Goal: Task Accomplishment & Management: Manage account settings

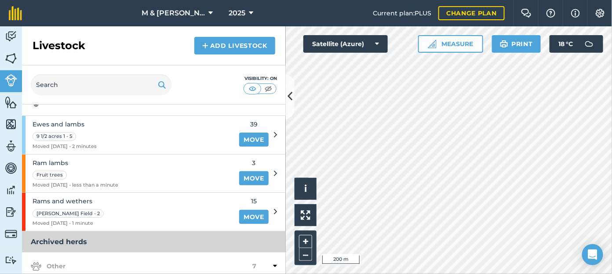
scroll to position [113, 0]
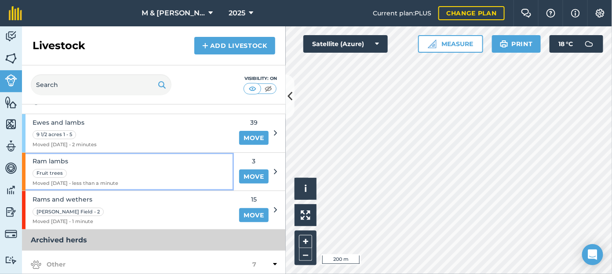
click at [62, 158] on span "Ram lambs" at bounding box center [76, 161] width 86 height 10
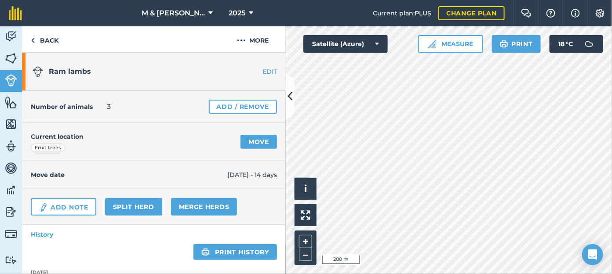
click at [261, 72] on link "EDIT" at bounding box center [257, 71] width 55 height 9
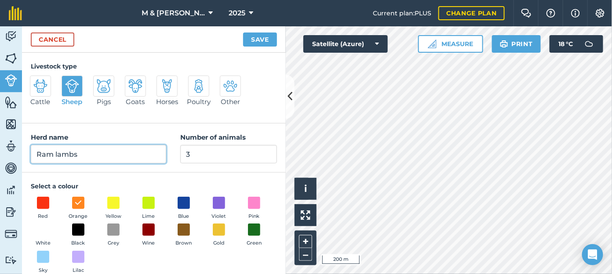
click at [113, 160] on input "Ram lambs" at bounding box center [98, 154] width 135 height 18
type input "[PERSON_NAME] and [PERSON_NAME]"
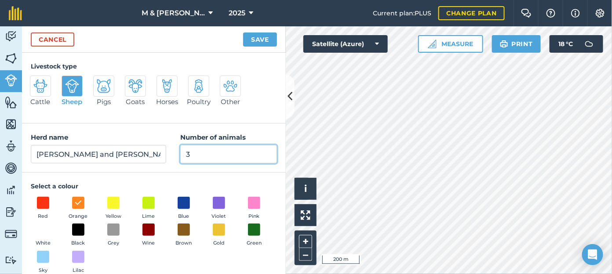
click at [206, 153] on input "3" at bounding box center [228, 154] width 97 height 18
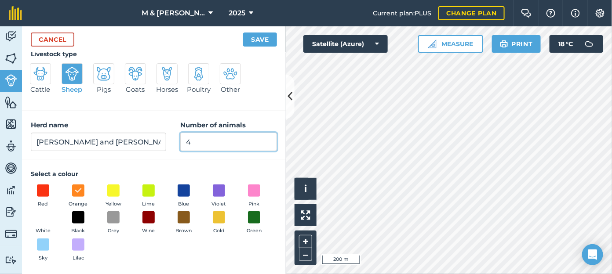
type input "4"
click at [250, 38] on button "Save" at bounding box center [260, 40] width 34 height 14
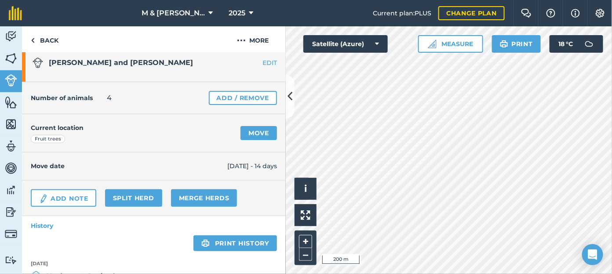
scroll to position [4, 0]
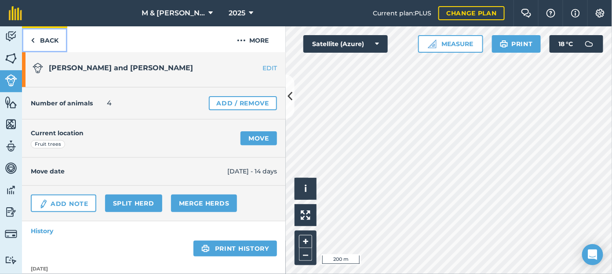
click at [52, 43] on link "Back" at bounding box center [44, 39] width 45 height 26
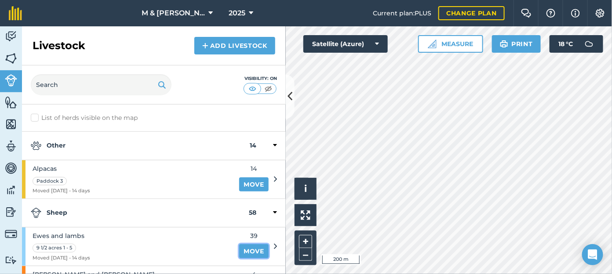
click at [246, 250] on link "Move" at bounding box center [253, 251] width 29 height 14
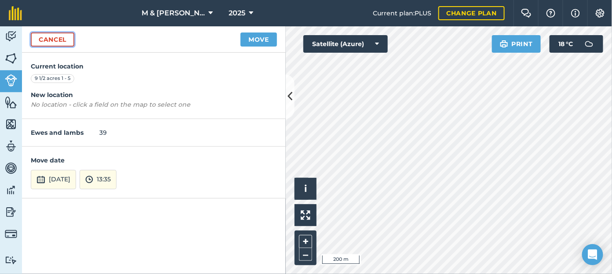
click at [48, 37] on link "Cancel" at bounding box center [53, 40] width 44 height 14
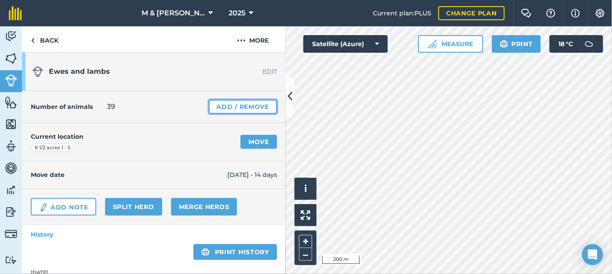
click at [212, 105] on link "Add / Remove" at bounding box center [243, 107] width 68 height 14
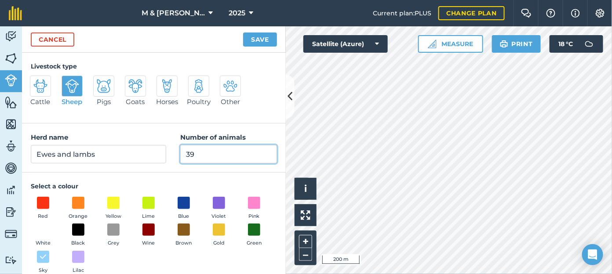
click at [191, 152] on input "39" at bounding box center [228, 154] width 97 height 18
type input "38"
click at [260, 40] on button "Save" at bounding box center [260, 40] width 34 height 14
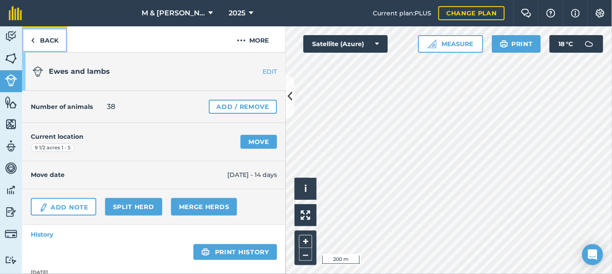
click at [40, 36] on link "Back" at bounding box center [44, 39] width 45 height 26
